Goal: Information Seeking & Learning: Check status

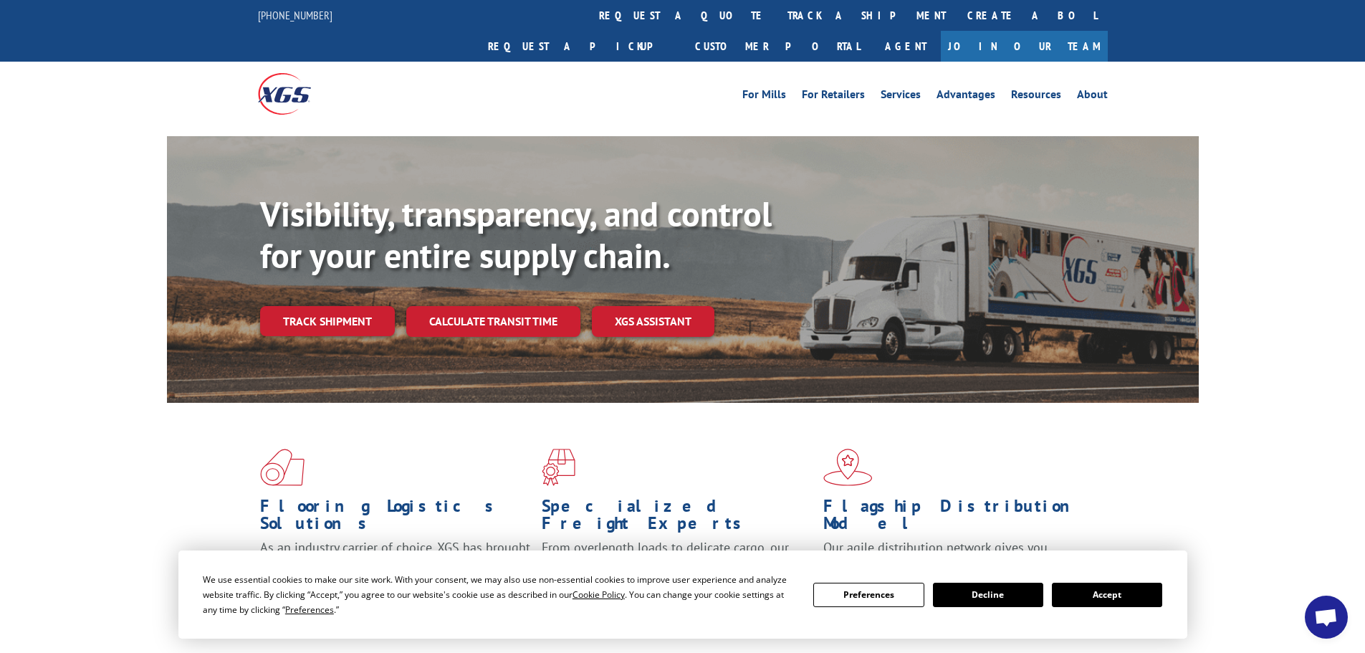
drag, startPoint x: 360, startPoint y: 293, endPoint x: 354, endPoint y: 302, distance: 10.9
click at [360, 306] on link "Track shipment" at bounding box center [327, 321] width 135 height 30
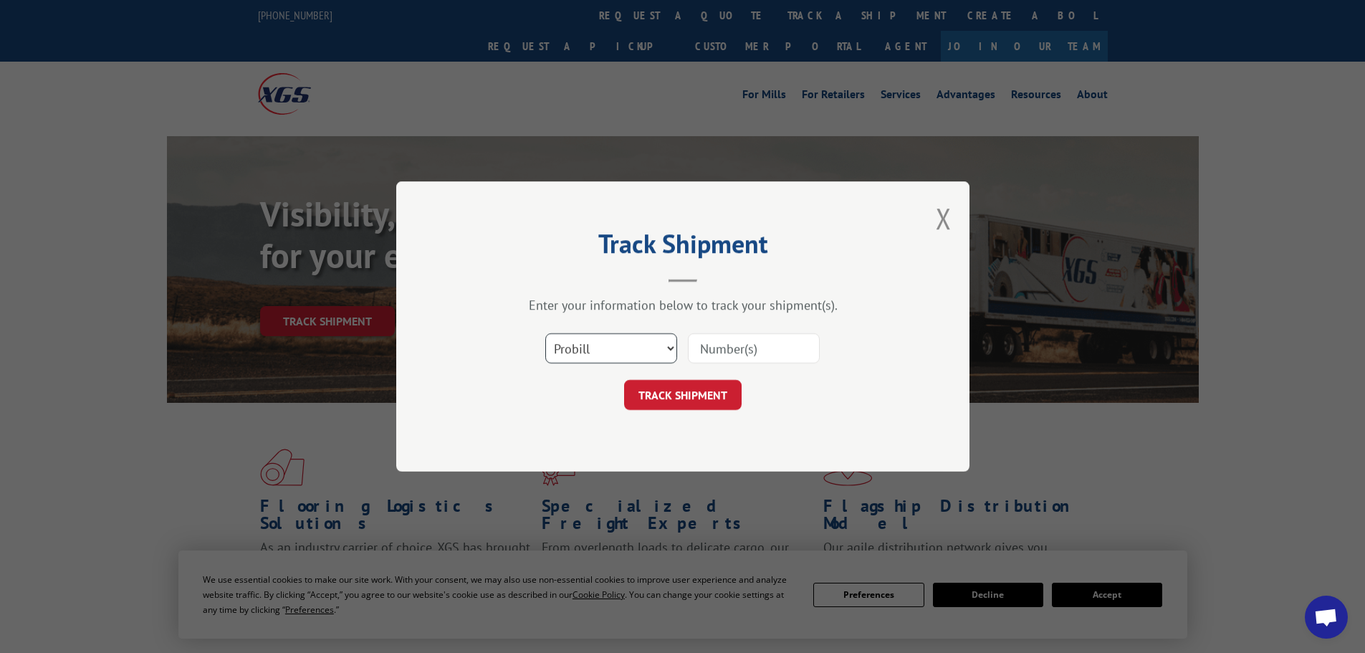
click at [612, 348] on select "Select category... Probill BOL PO" at bounding box center [611, 348] width 132 height 30
select select "bol"
click at [545, 333] on select "Select category... Probill BOL PO" at bounding box center [611, 348] width 132 height 30
click at [721, 351] on input at bounding box center [754, 348] width 132 height 30
paste input "6200042886"
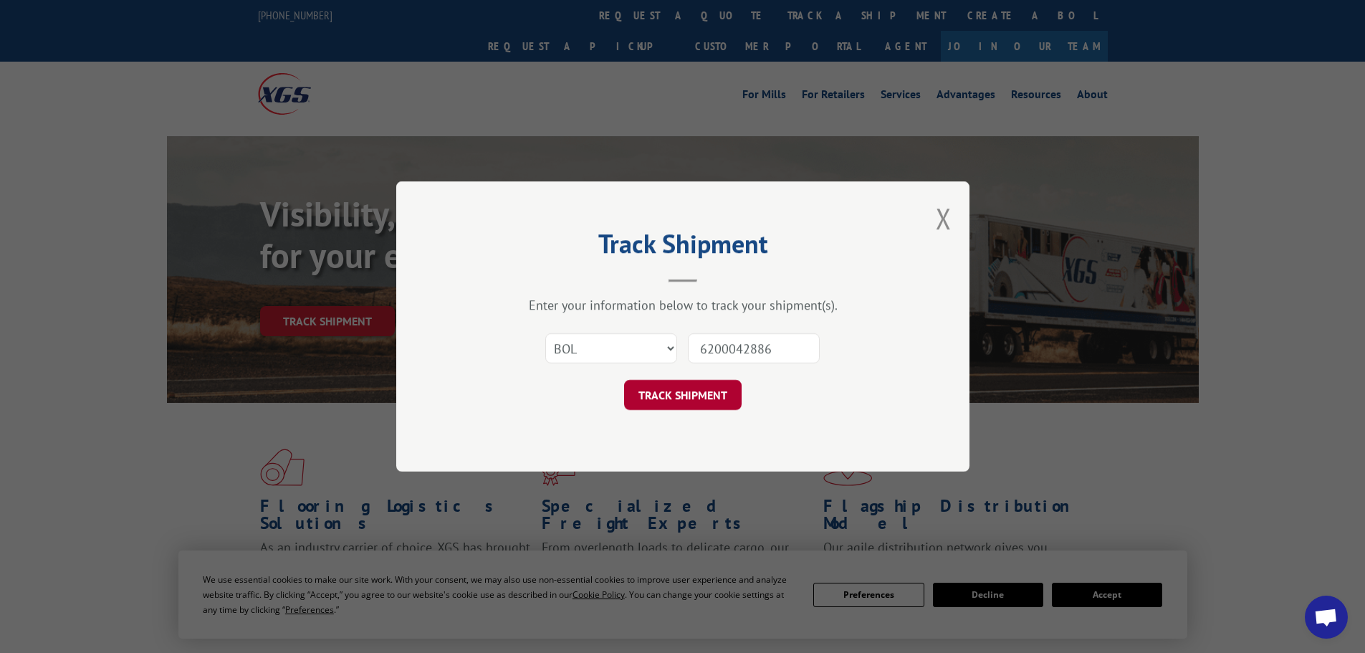
type input "6200042886"
click at [717, 384] on button "TRACK SHIPMENT" at bounding box center [683, 395] width 118 height 30
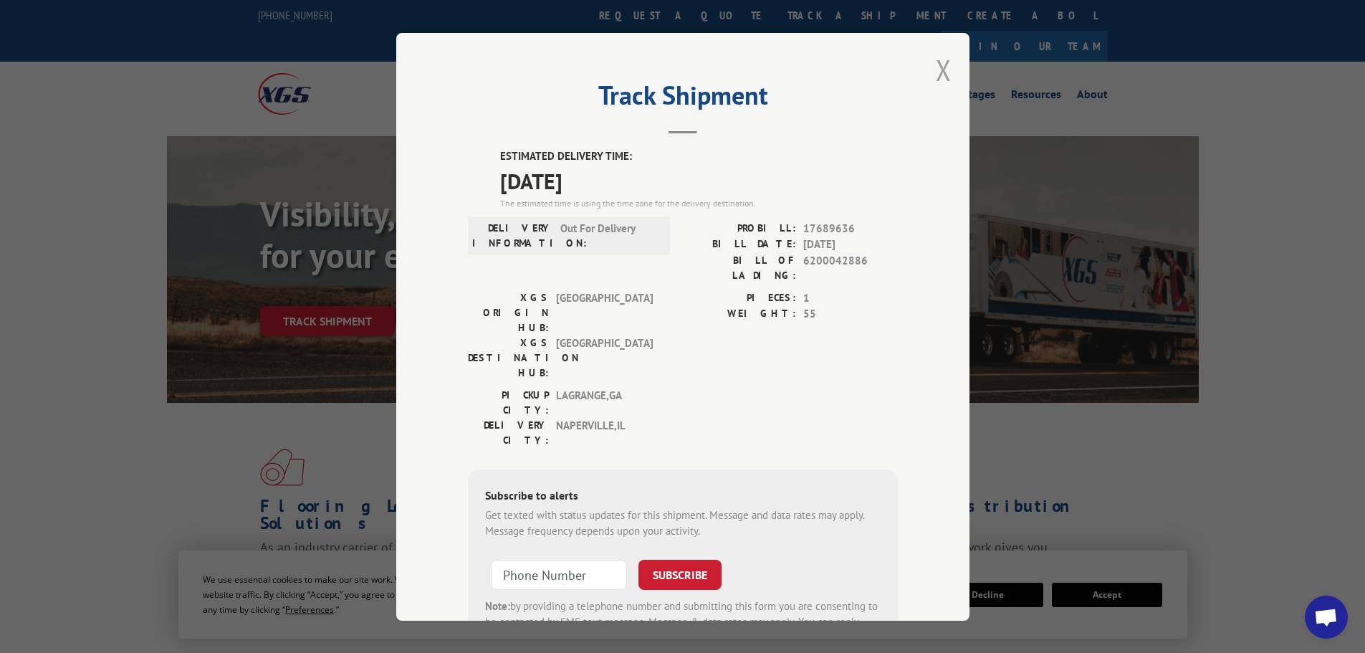
click at [939, 69] on button "Close modal" at bounding box center [944, 70] width 16 height 38
